Goal: Find specific page/section: Find specific page/section

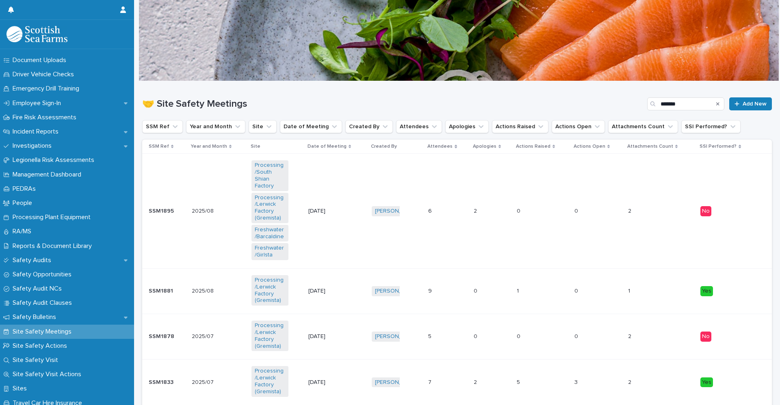
scroll to position [246, 0]
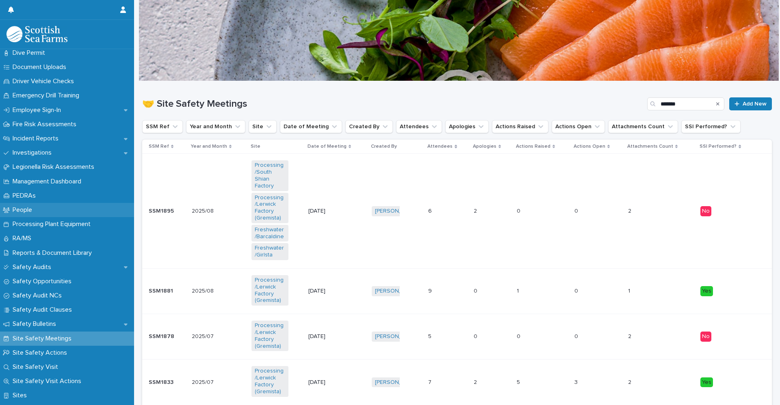
click at [35, 211] on p "People" at bounding box center [23, 210] width 29 height 8
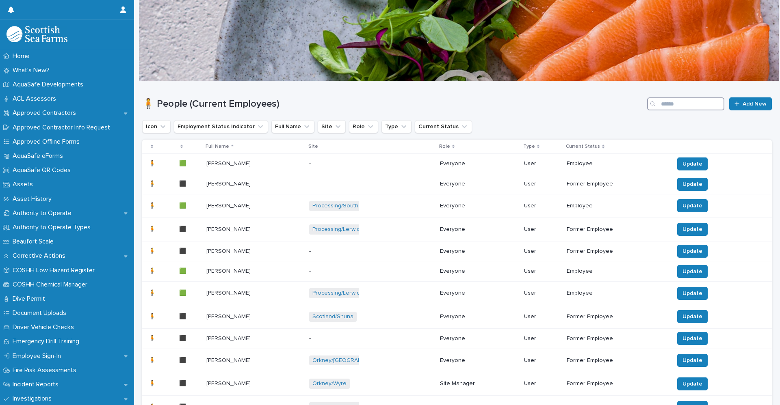
drag, startPoint x: 676, startPoint y: 104, endPoint x: 684, endPoint y: 95, distance: 13.2
click at [676, 101] on input "Search" at bounding box center [685, 103] width 77 height 13
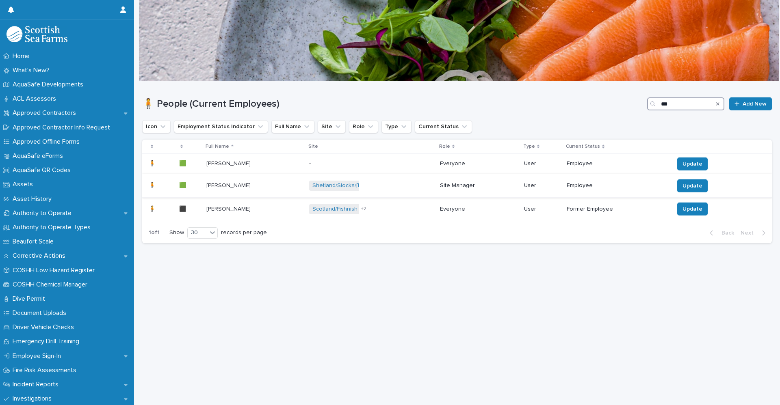
type input "***"
click at [282, 184] on div "[PERSON_NAME] [PERSON_NAME]" at bounding box center [254, 185] width 96 height 13
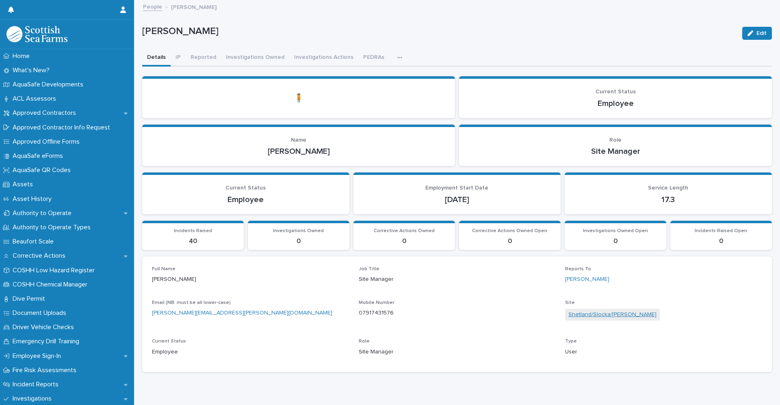
click at [596, 316] on link "Shetland/Slocka/[PERSON_NAME]" at bounding box center [612, 315] width 88 height 9
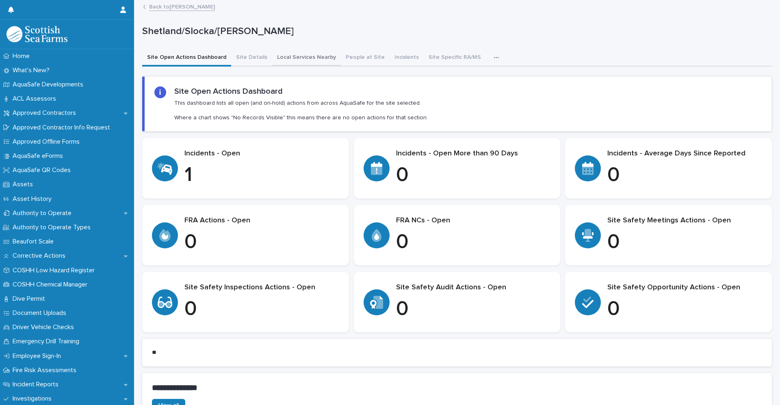
click at [296, 60] on button "Local Services Nearby" at bounding box center [306, 58] width 69 height 17
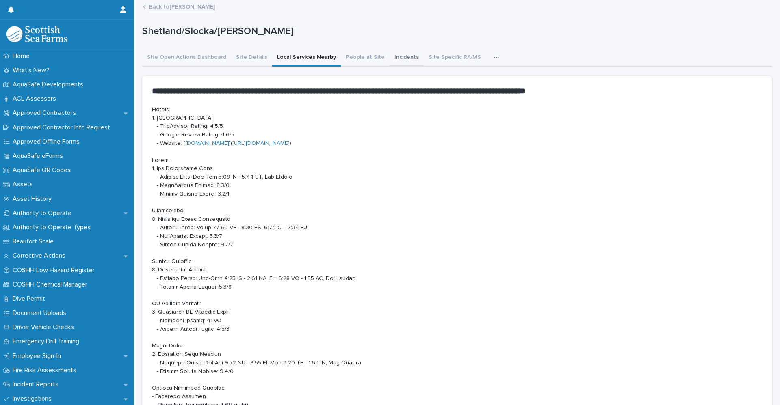
click at [393, 56] on button "Incidents" at bounding box center [407, 58] width 34 height 17
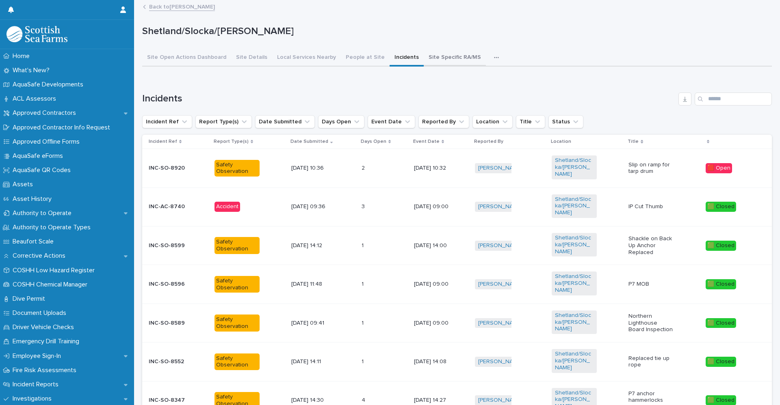
click at [436, 57] on button "Site Specific RA/MS" at bounding box center [455, 58] width 62 height 17
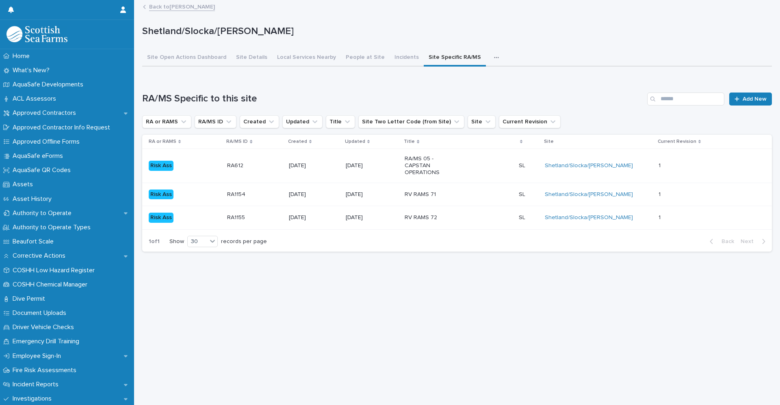
click at [489, 56] on button "button" at bounding box center [498, 58] width 18 height 16
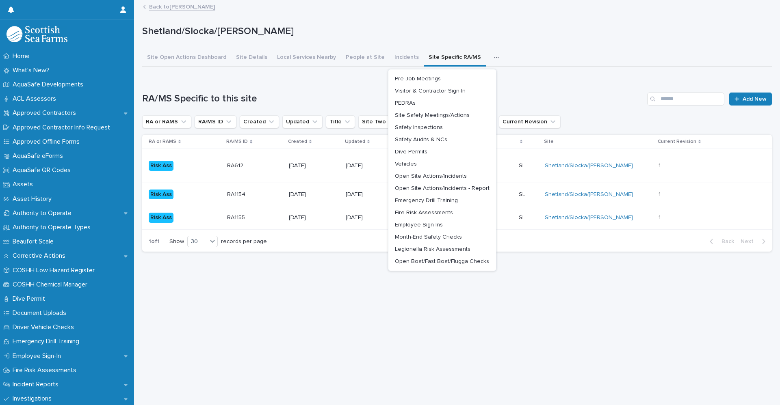
click at [323, 82] on div "Loading... Saving… RA/MS Specific to this site Add New RA or RAMS RA/MS ID Crea…" at bounding box center [457, 167] width 630 height 182
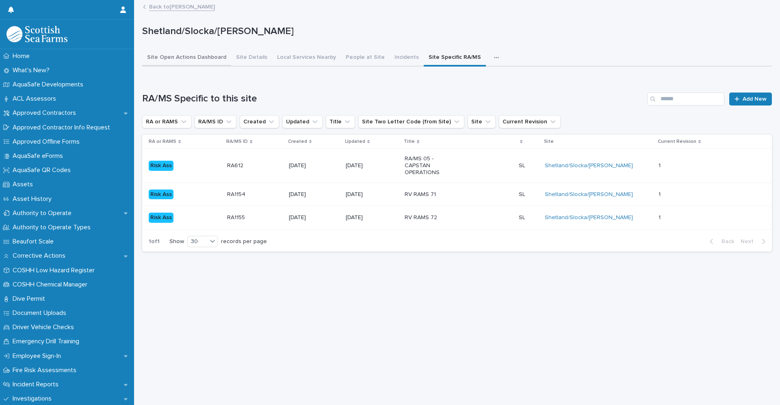
click at [191, 53] on button "Site Open Actions Dashboard" at bounding box center [186, 58] width 89 height 17
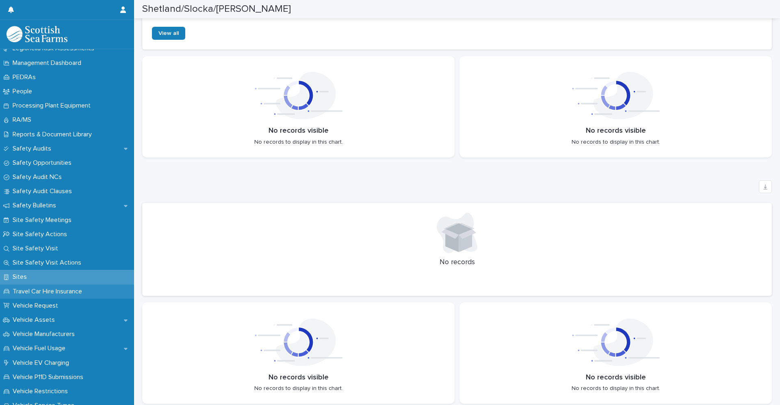
scroll to position [366, 0]
click at [24, 273] on p "Sites" at bounding box center [21, 277] width 24 height 8
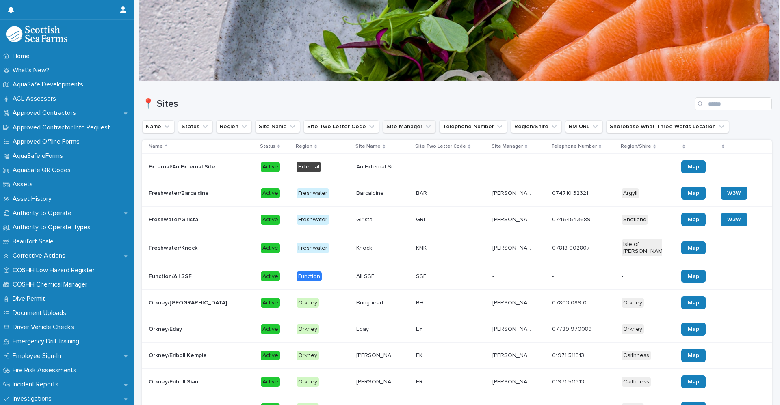
click at [402, 131] on button "Site Manager" at bounding box center [409, 126] width 53 height 13
click at [455, 162] on input at bounding box center [426, 162] width 103 height 13
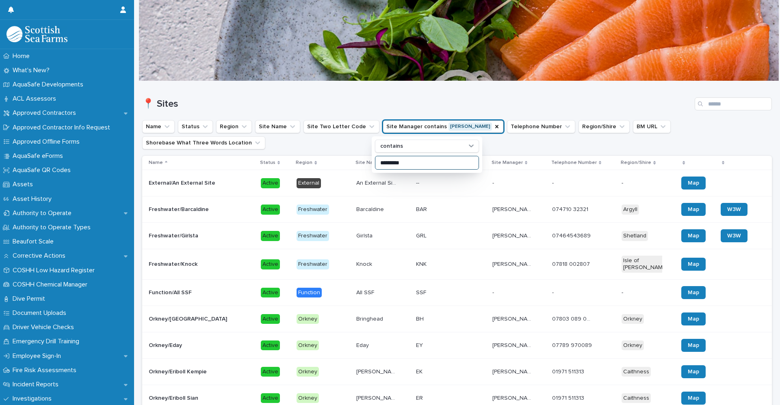
type input "*********"
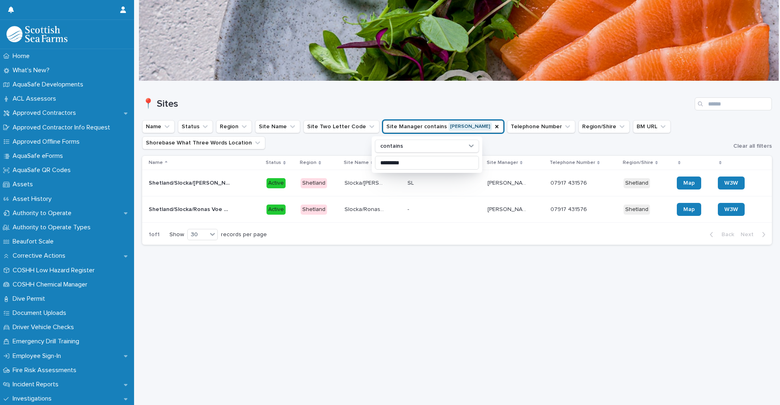
click at [279, 61] on div at bounding box center [459, 40] width 640 height 81
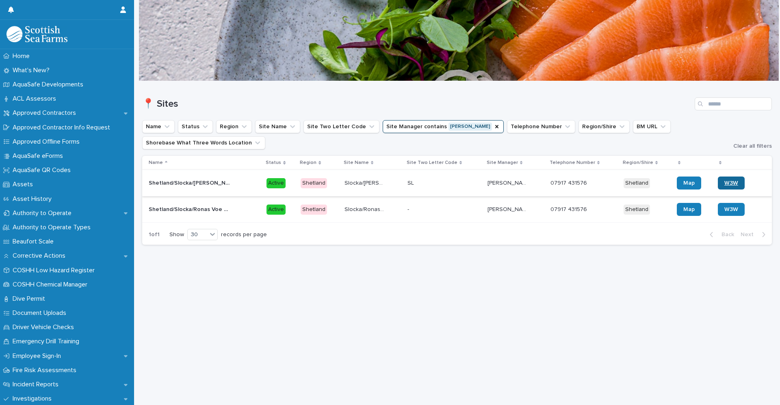
click at [724, 183] on span "W3W" at bounding box center [731, 183] width 14 height 6
click at [723, 214] on link "W3W" at bounding box center [731, 209] width 27 height 13
